Goal: Check status: Check status

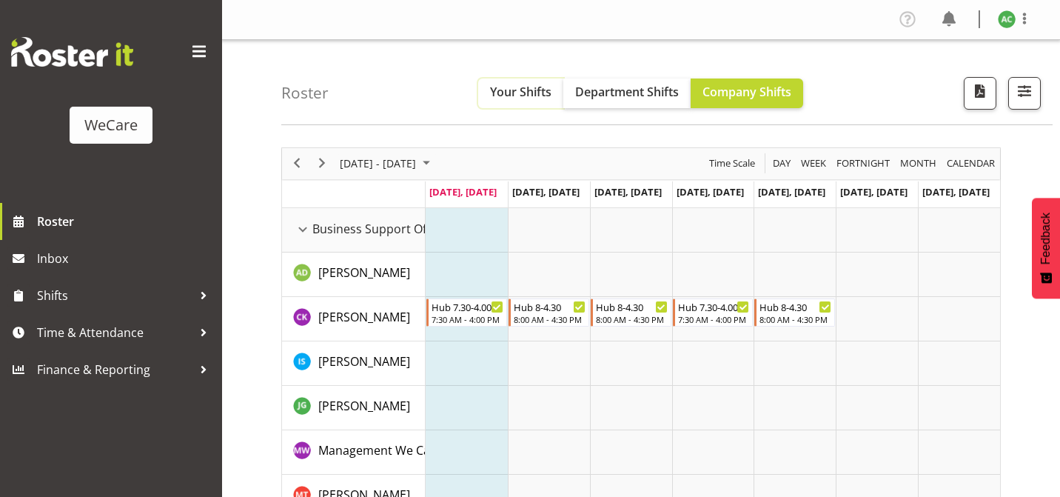
click at [528, 98] on span "Your Shifts" at bounding box center [520, 92] width 61 height 16
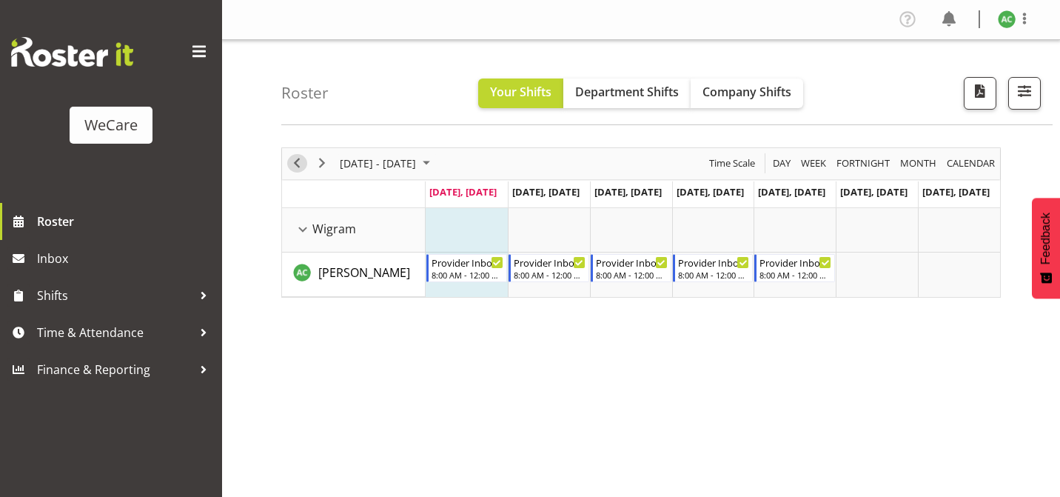
click at [300, 169] on span "Previous" at bounding box center [297, 163] width 18 height 19
click at [323, 167] on span "Next" at bounding box center [322, 163] width 18 height 19
click at [324, 167] on span "Next" at bounding box center [322, 163] width 18 height 19
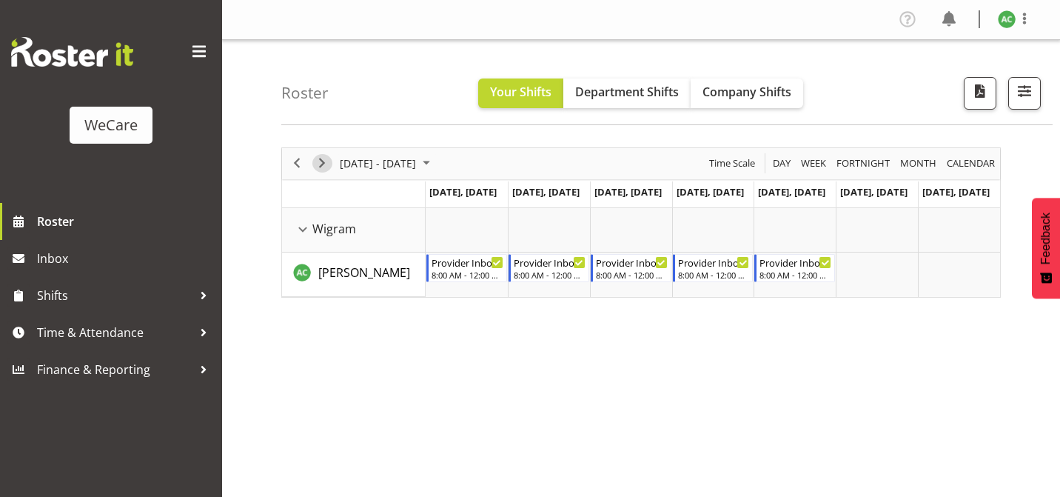
click at [324, 167] on span "Next" at bounding box center [322, 163] width 18 height 19
